Goal: Information Seeking & Learning: Find specific fact

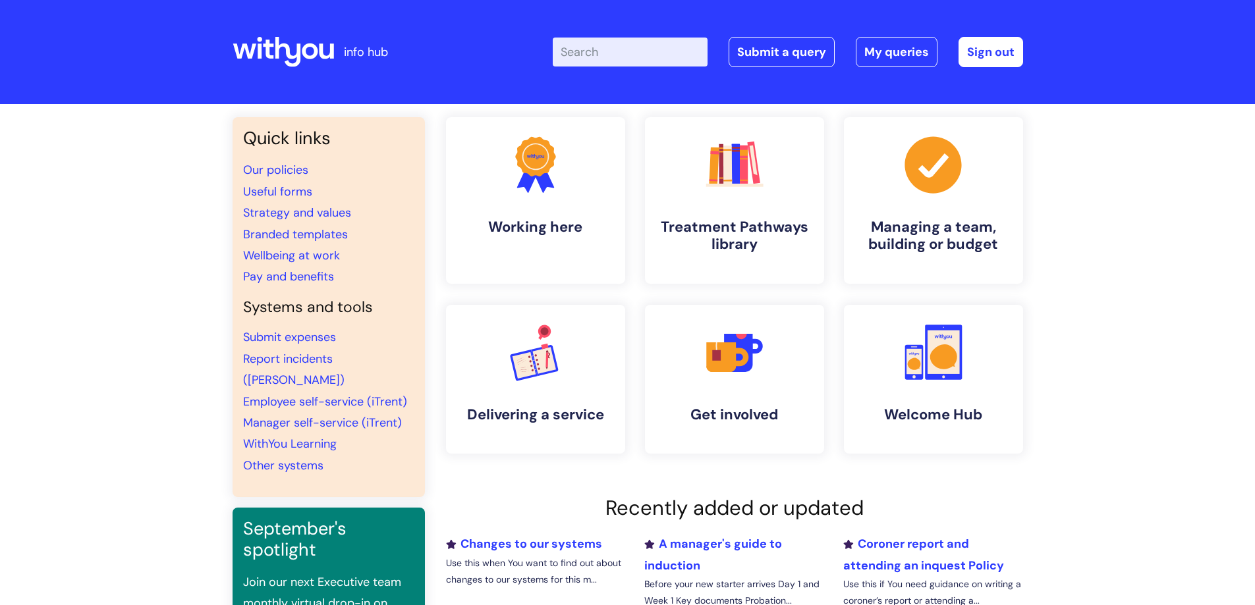
click at [647, 55] on input "Enter your search term here..." at bounding box center [630, 52] width 155 height 29
type input "final pay"
click button "Search" at bounding box center [0, 0] width 0 height 0
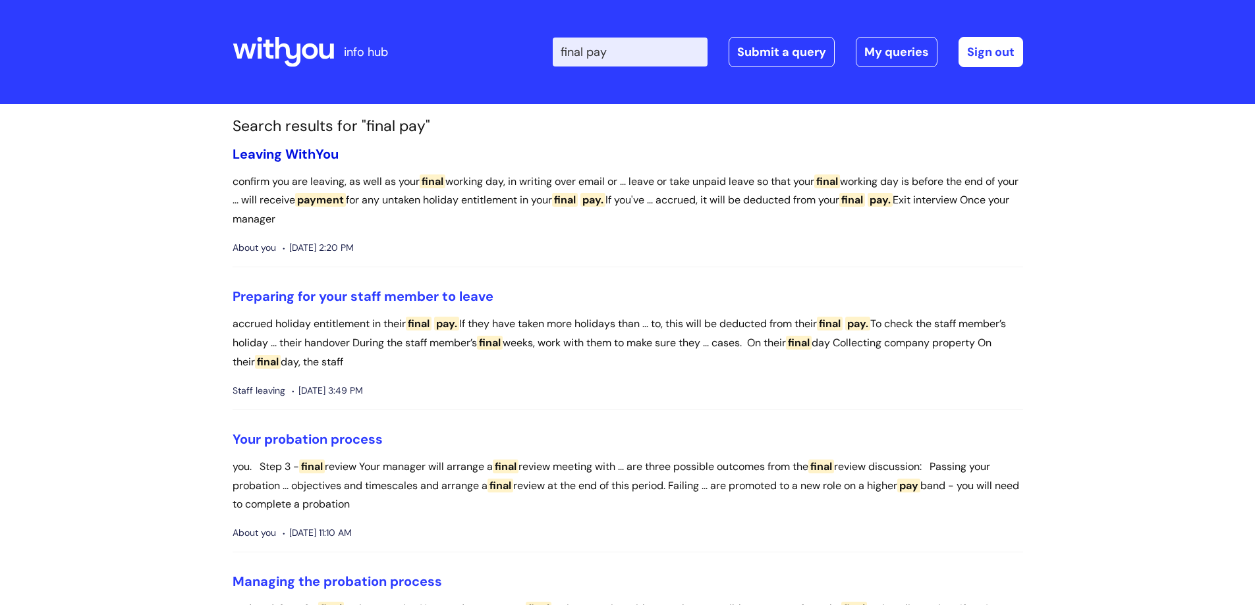
click at [315, 157] on link "Leaving WithYou" at bounding box center [285, 154] width 106 height 17
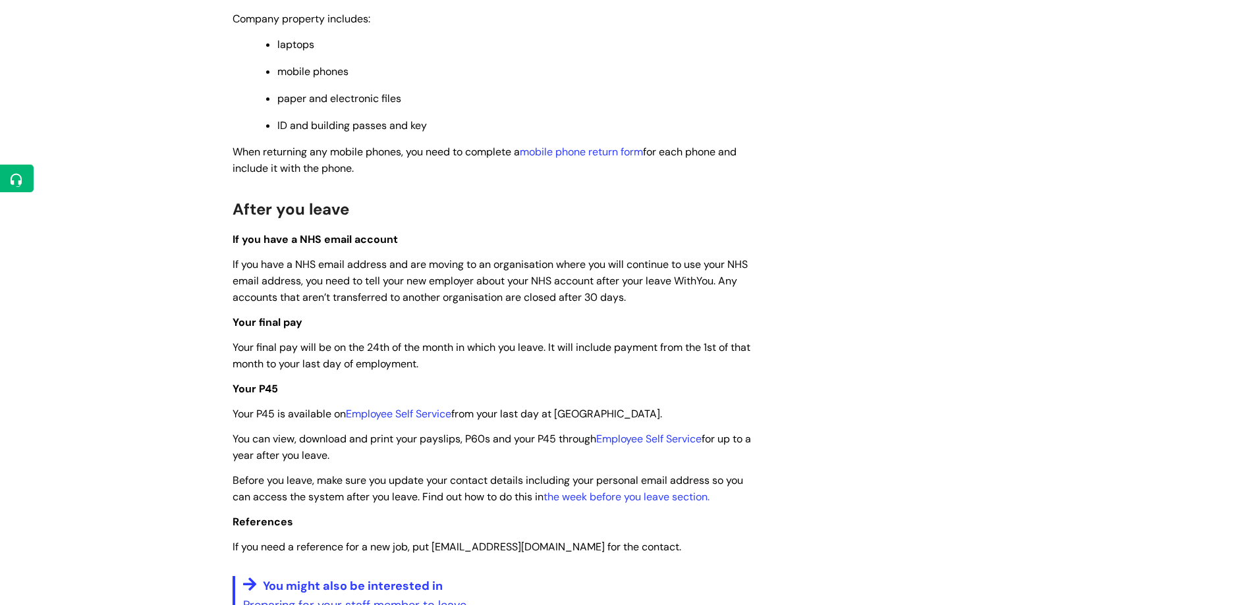
scroll to position [2898, 0]
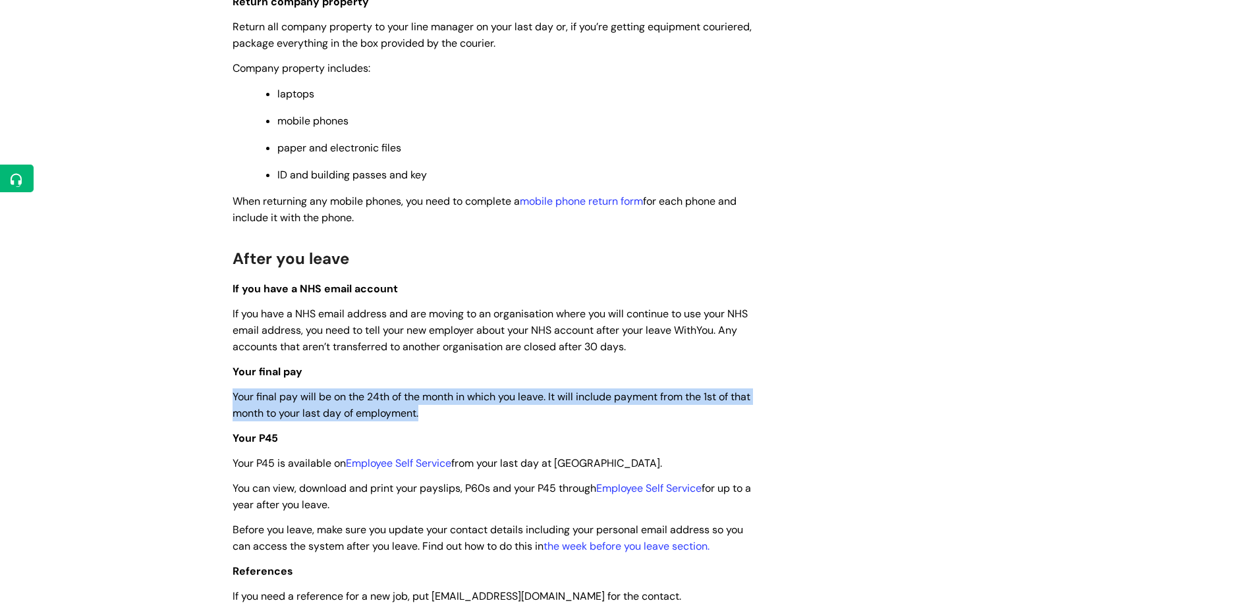
drag, startPoint x: 454, startPoint y: 427, endPoint x: 227, endPoint y: 416, distance: 226.8
copy span "Your final pay will be on the 24th of the month in which you leave. It will inc…"
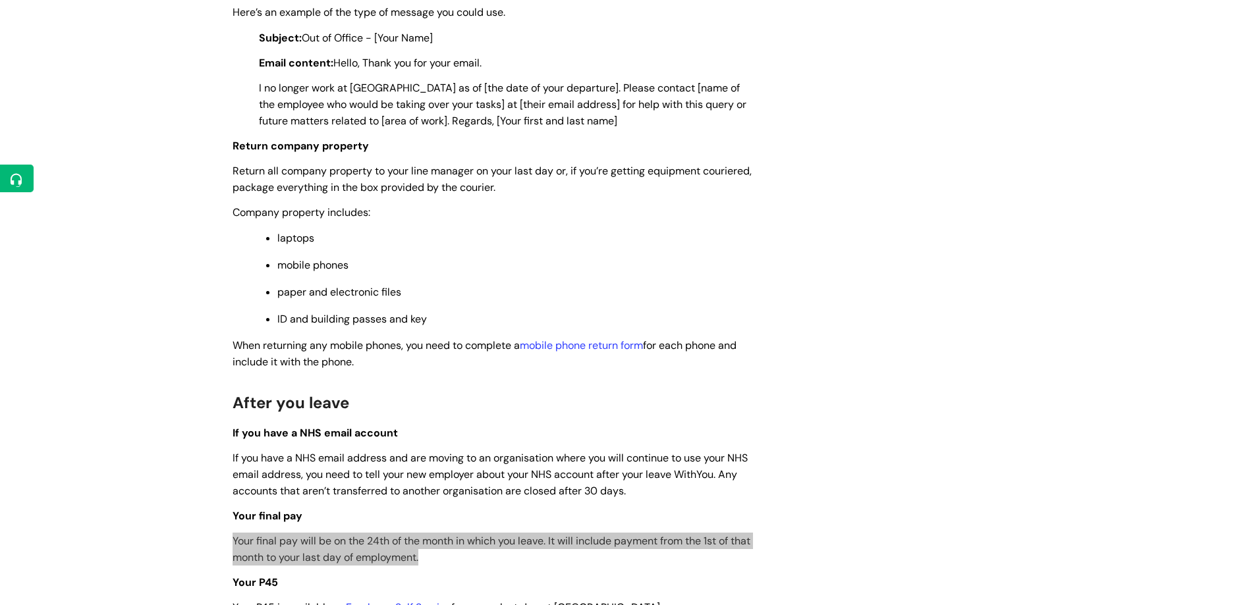
scroll to position [2964, 0]
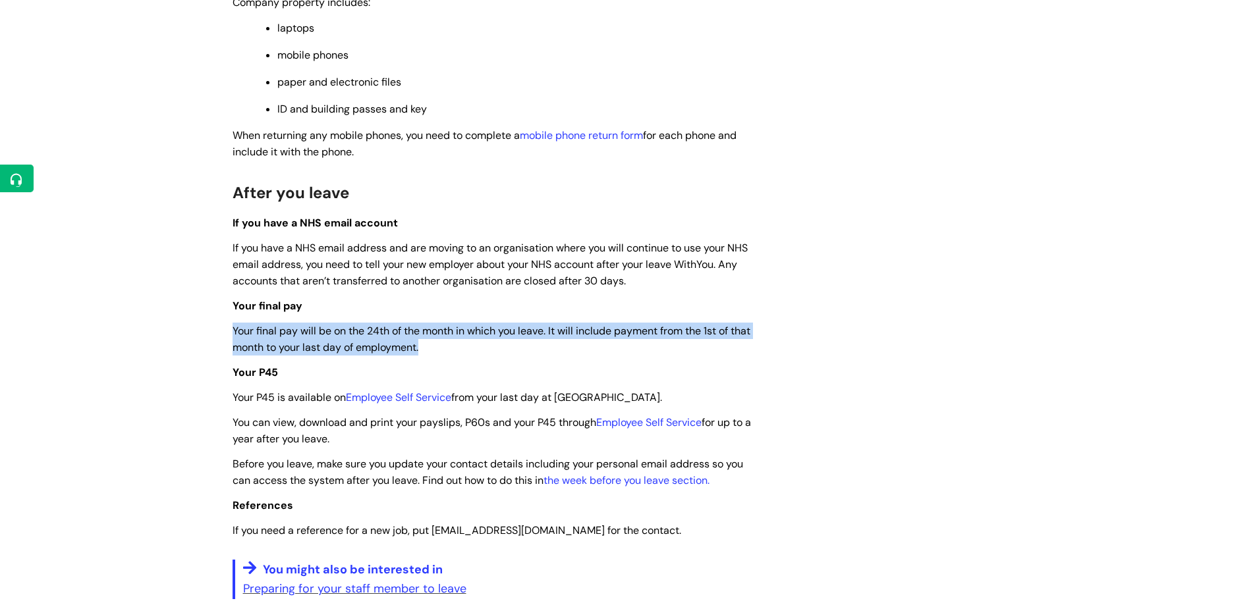
click at [451, 356] on p "Your final pay will be on the 24th of the month in which you leave. It will inc…" at bounding box center [492, 339] width 520 height 33
drag, startPoint x: 459, startPoint y: 366, endPoint x: 215, endPoint y: 350, distance: 244.2
copy span "Your final pay will be on the 24th of the month in which you leave. It will inc…"
click at [513, 356] on p "Your final pay will be on the 24th of the month in which you leave. It will inc…" at bounding box center [492, 339] width 520 height 33
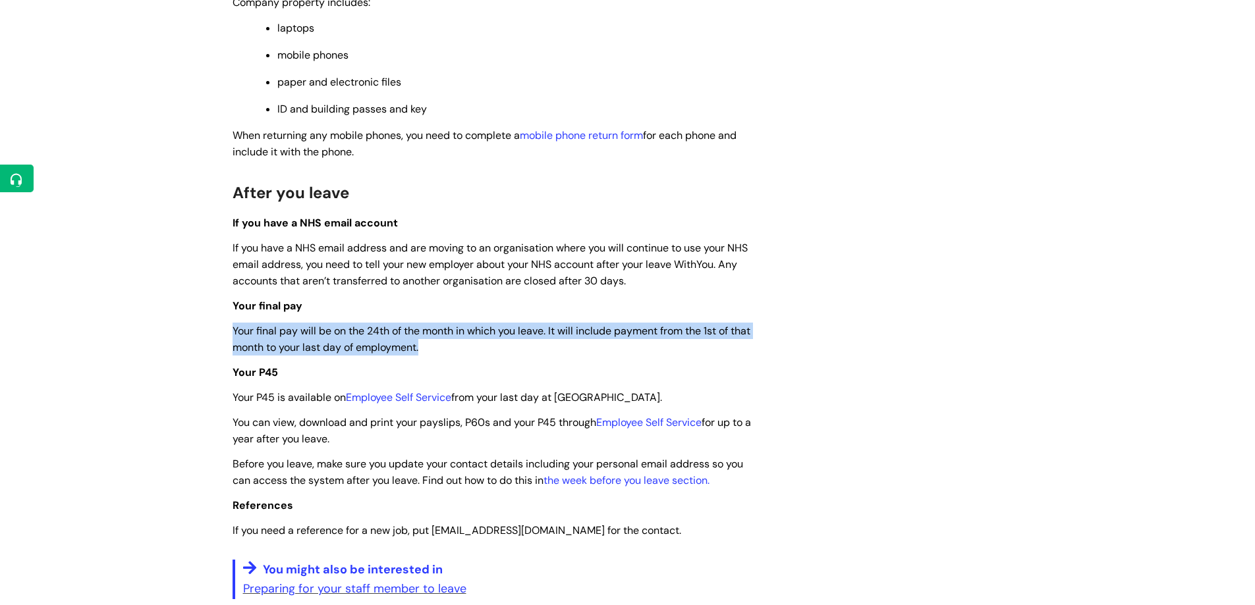
drag, startPoint x: 471, startPoint y: 368, endPoint x: 200, endPoint y: 350, distance: 271.9
copy span "Your final pay will be on the 24th of the month in which you leave. It will inc…"
